Goal: Task Accomplishment & Management: Complete application form

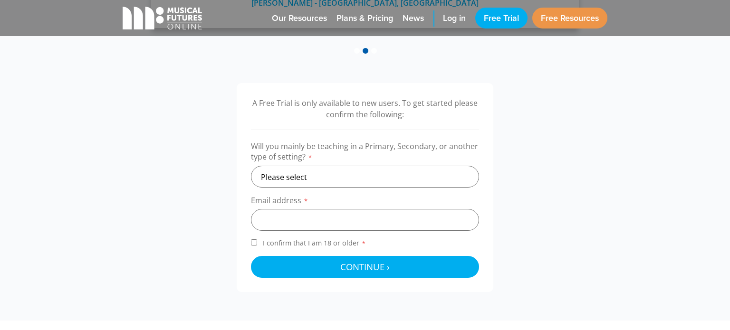
scroll to position [266, 0]
click at [350, 175] on select "Please select Primary Secondary Other" at bounding box center [365, 176] width 228 height 22
select select "secondary"
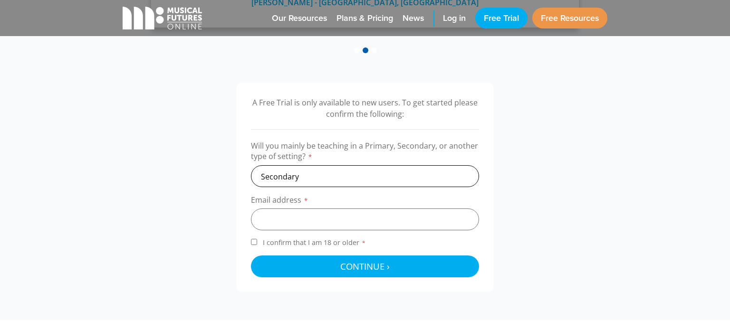
click at [251, 165] on select "Please select Primary Secondary Other" at bounding box center [365, 176] width 228 height 22
click at [331, 217] on input "email" at bounding box center [365, 220] width 228 height 22
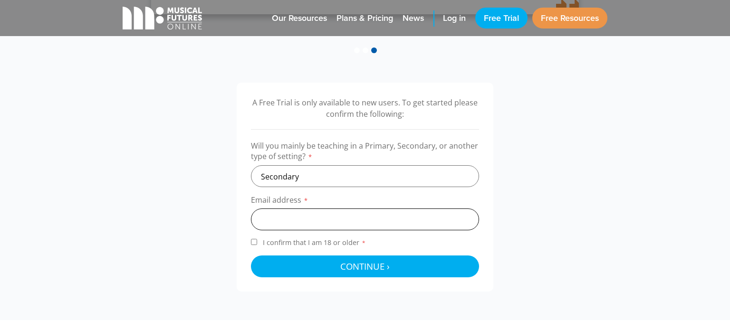
type input "[EMAIL_ADDRESS][DOMAIN_NAME]"
click at [257, 238] on label "I confirm that I am 18 or older *" at bounding box center [365, 244] width 228 height 13
click at [257, 239] on input "I confirm that I am 18 or older *" at bounding box center [254, 242] width 6 height 6
checkbox input "true"
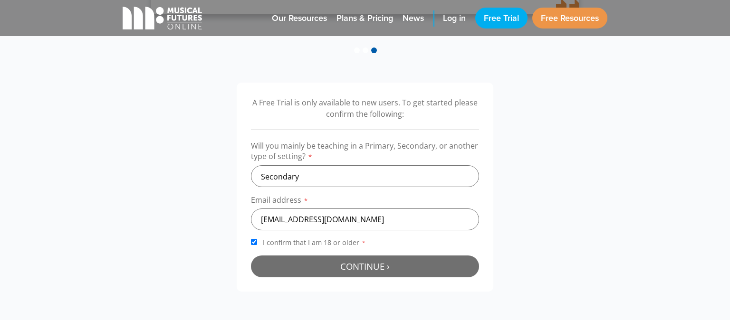
click at [331, 269] on button "Continue › Checking your details..." at bounding box center [365, 267] width 228 height 22
